Goal: Task Accomplishment & Management: Use online tool/utility

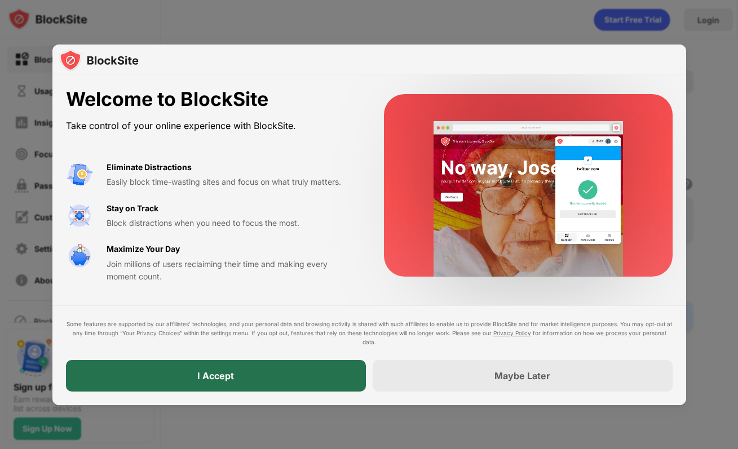
click at [279, 369] on div "I Accept" at bounding box center [216, 376] width 300 height 32
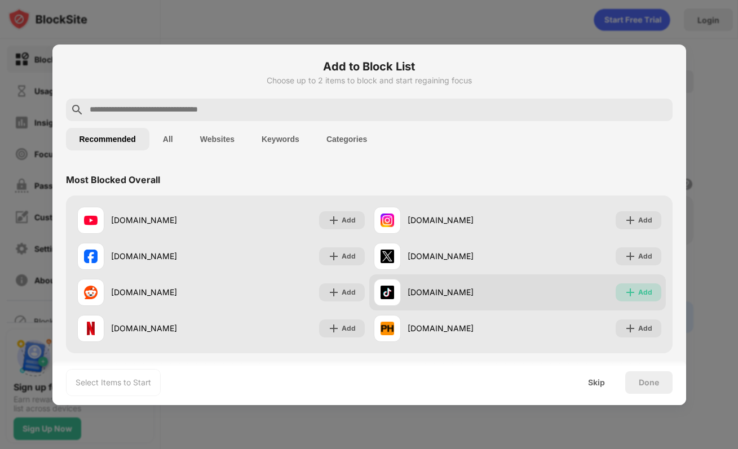
click at [645, 298] on div "Add" at bounding box center [645, 292] width 14 height 11
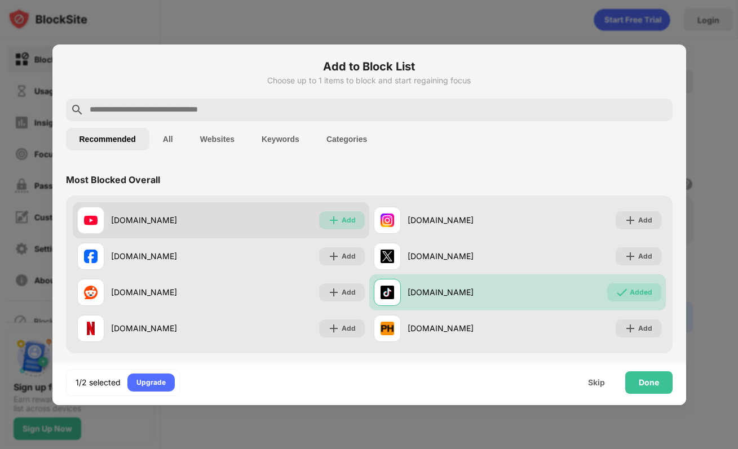
click at [352, 224] on div "Add" at bounding box center [348, 220] width 14 height 11
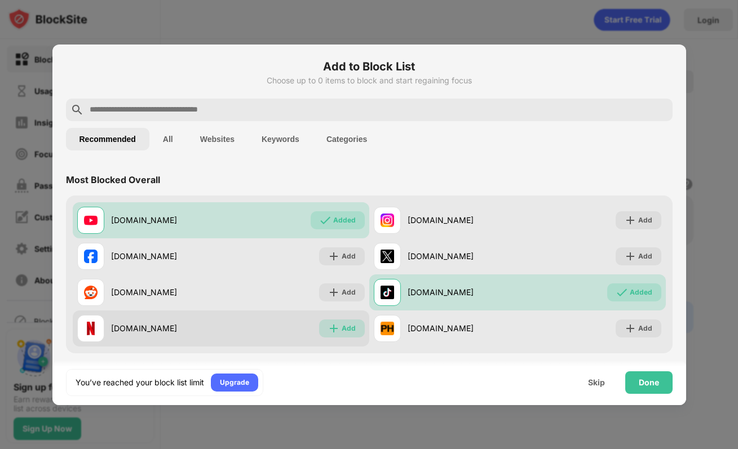
click at [335, 336] on div "Add" at bounding box center [342, 328] width 46 height 18
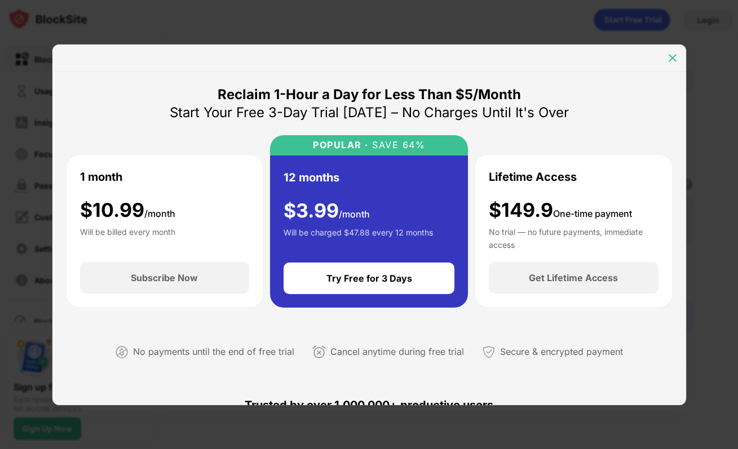
click at [673, 60] on img at bounding box center [672, 57] width 11 height 11
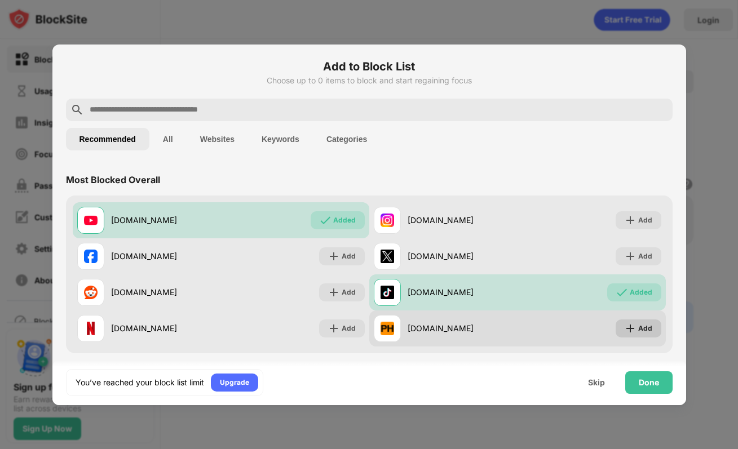
click at [634, 335] on div "Add" at bounding box center [638, 328] width 46 height 18
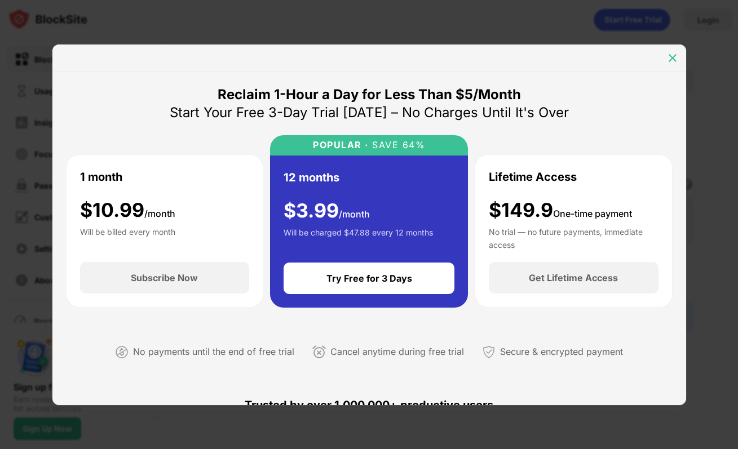
click at [671, 49] on div at bounding box center [672, 58] width 18 height 18
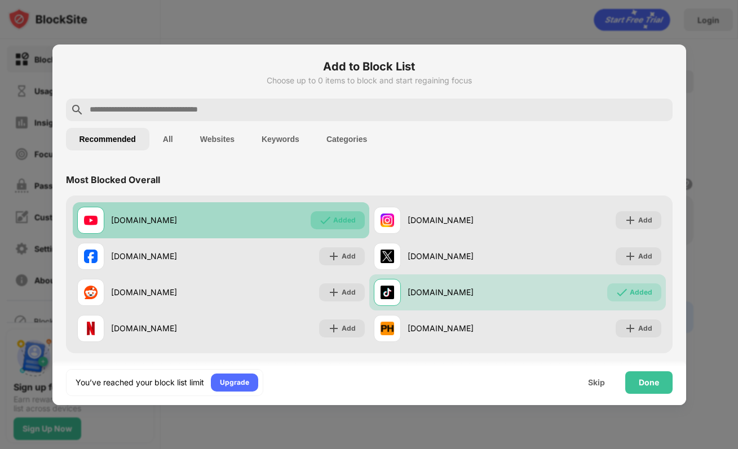
click at [319, 227] on div "Added" at bounding box center [337, 220] width 54 height 18
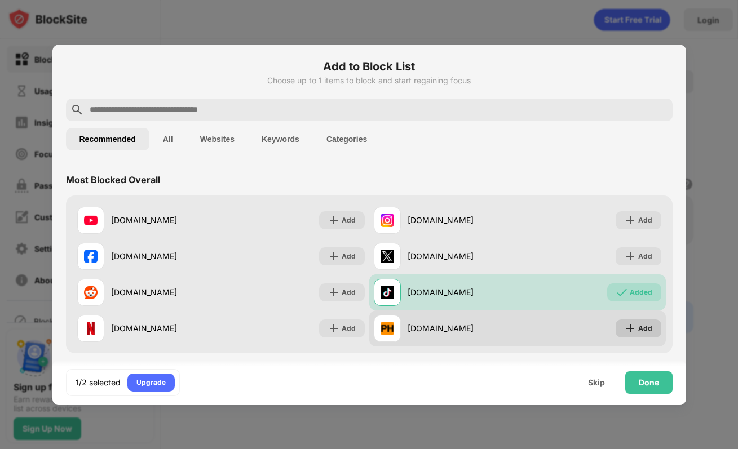
click at [624, 328] on img at bounding box center [629, 328] width 11 height 11
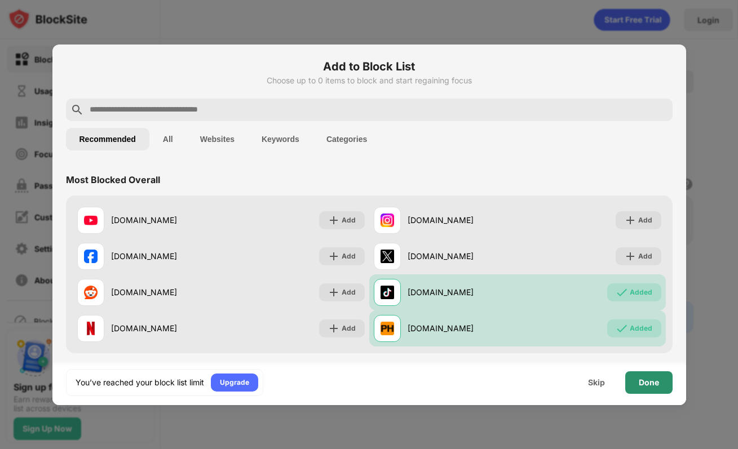
click at [641, 381] on div "Done" at bounding box center [648, 382] width 20 height 9
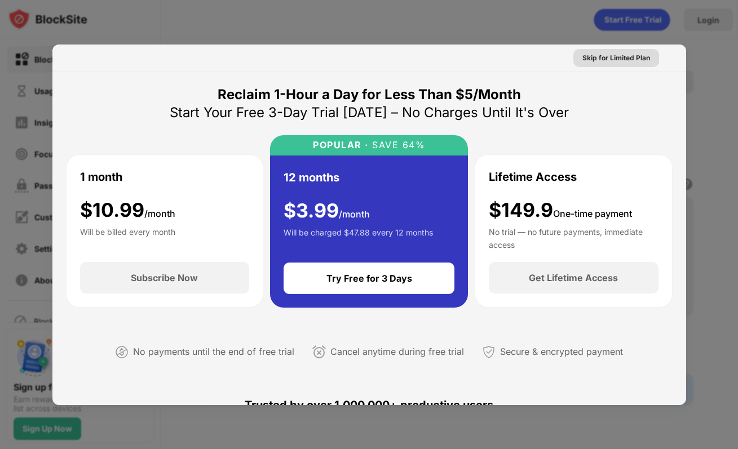
click at [629, 59] on div "Skip for Limited Plan" at bounding box center [616, 57] width 68 height 11
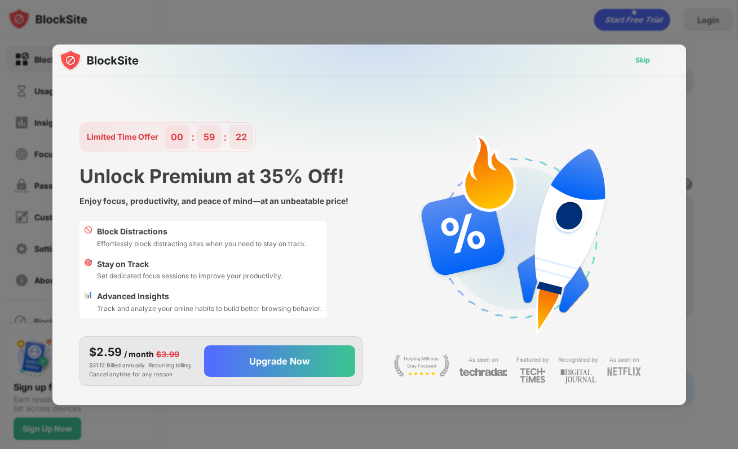
click at [647, 54] on div "Skip" at bounding box center [642, 60] width 33 height 18
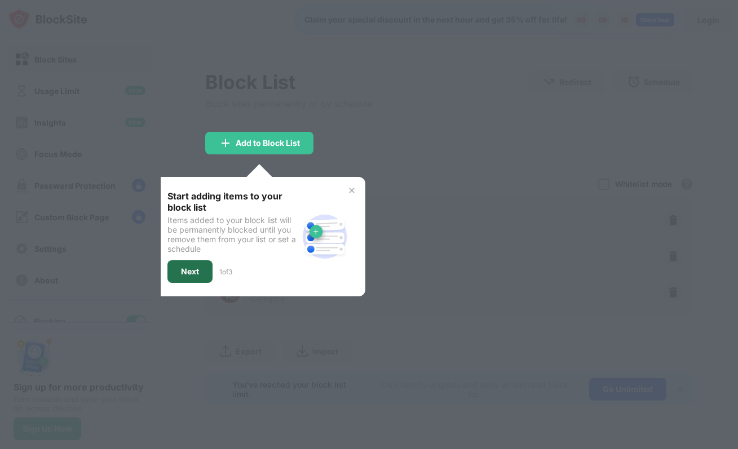
click at [184, 272] on div "Next" at bounding box center [190, 271] width 18 height 9
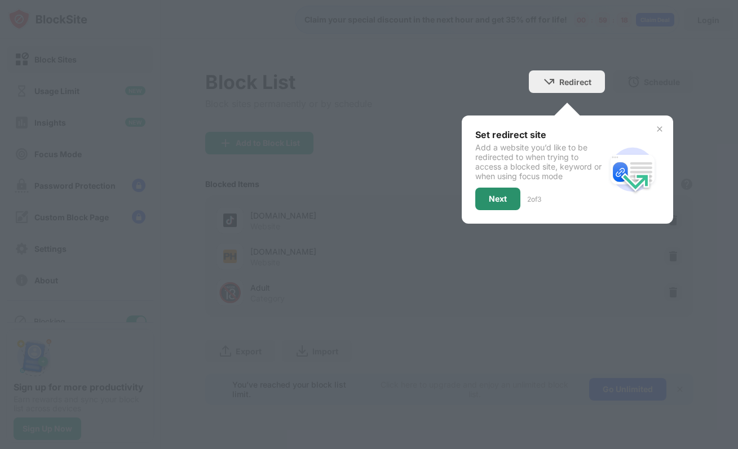
click at [503, 197] on div "Next" at bounding box center [498, 198] width 18 height 9
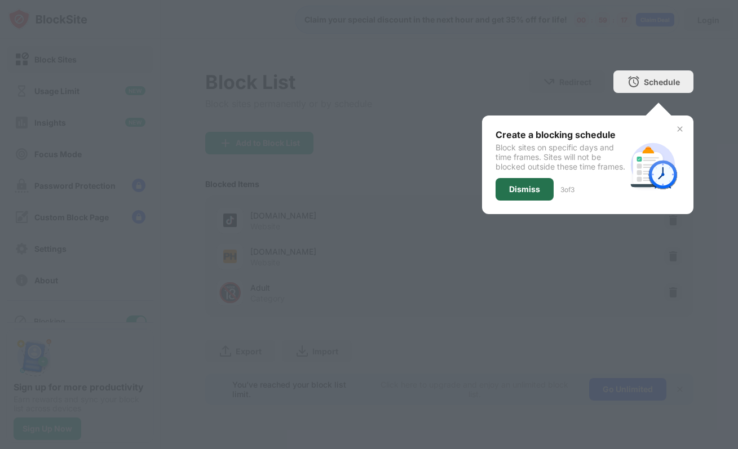
click at [522, 190] on div "Dismiss" at bounding box center [524, 189] width 58 height 23
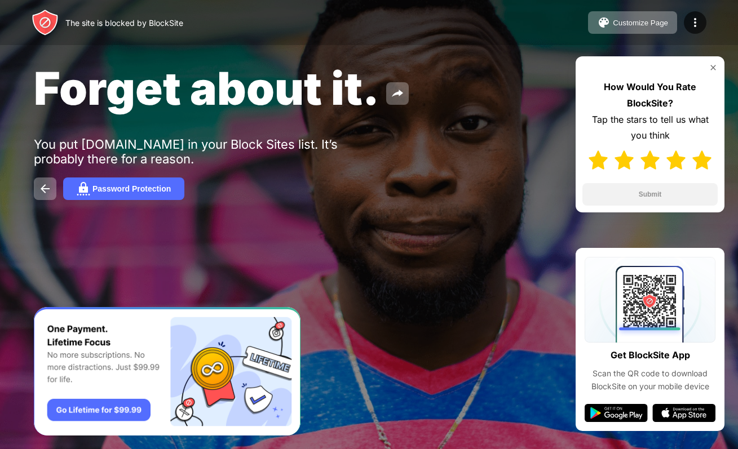
click at [695, 160] on img at bounding box center [701, 159] width 19 height 19
click at [646, 189] on button "Submit" at bounding box center [649, 194] width 135 height 23
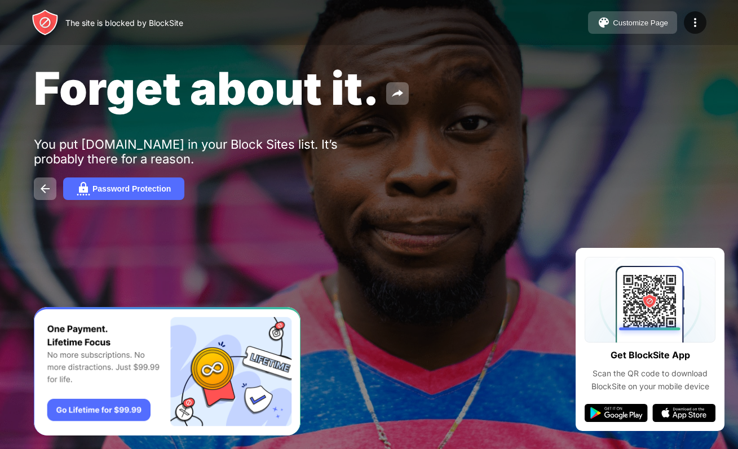
click at [612, 19] on button "Customize Page" at bounding box center [632, 22] width 89 height 23
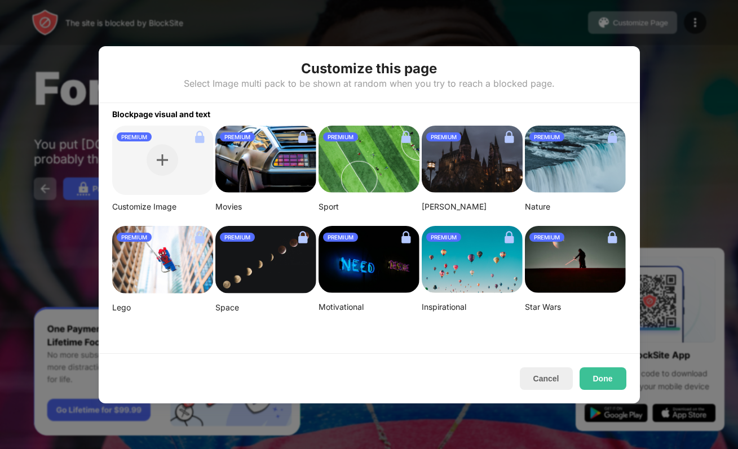
click at [231, 132] on div "PREMIUM" at bounding box center [237, 136] width 35 height 9
click at [543, 367] on button "Cancel" at bounding box center [546, 378] width 53 height 23
